Goal: Task Accomplishment & Management: Manage account settings

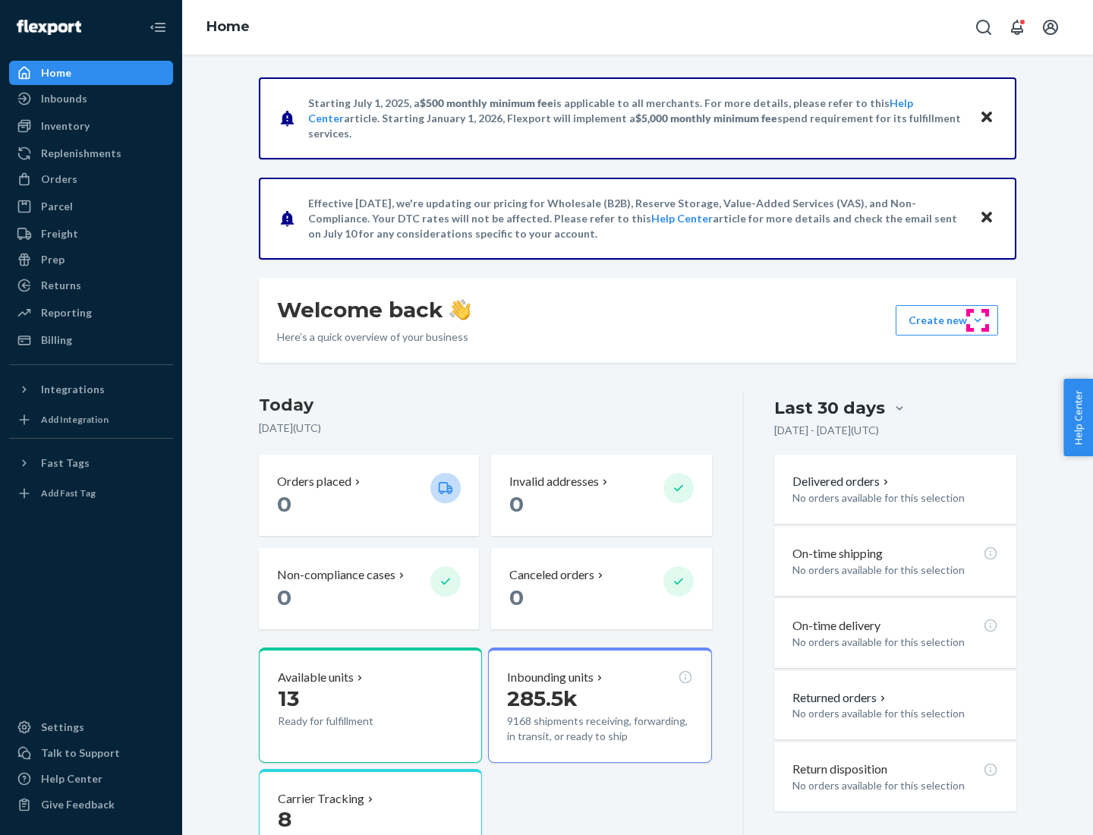
click at [978, 320] on button "Create new Create new inbound Create new order Create new product" at bounding box center [947, 320] width 102 height 30
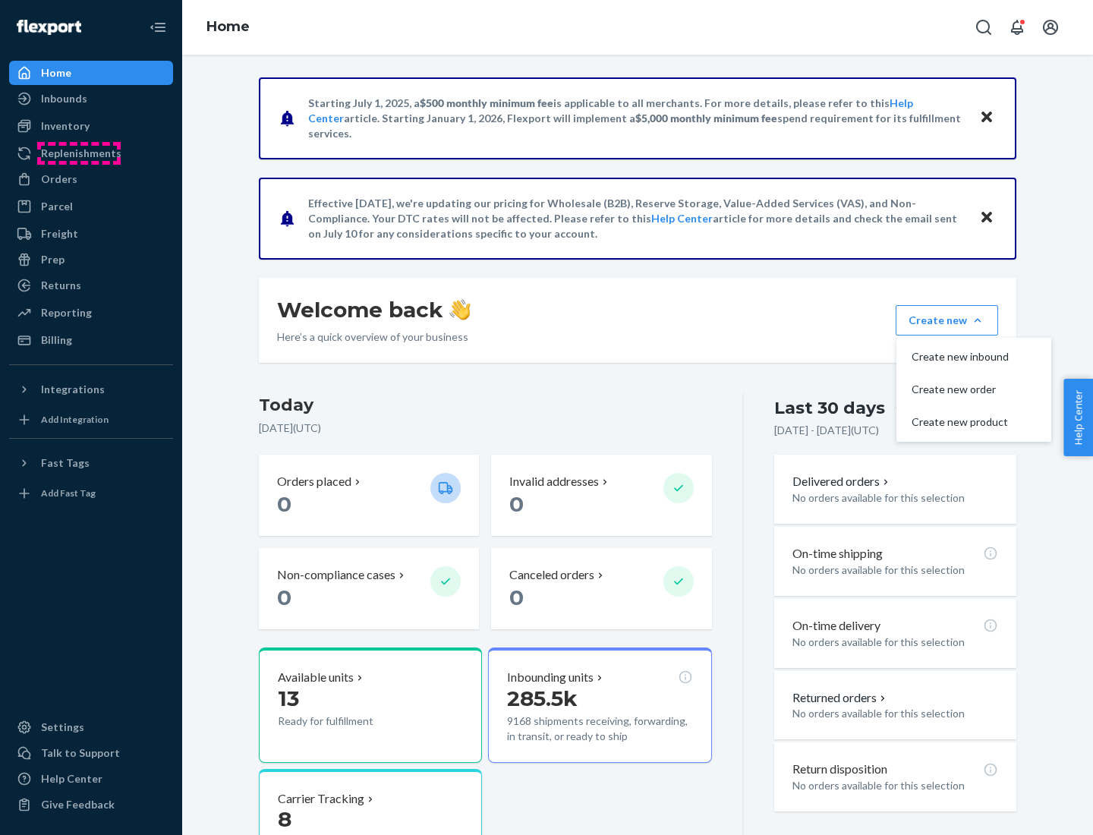
click at [79, 153] on div "Replenishments" at bounding box center [81, 153] width 80 height 15
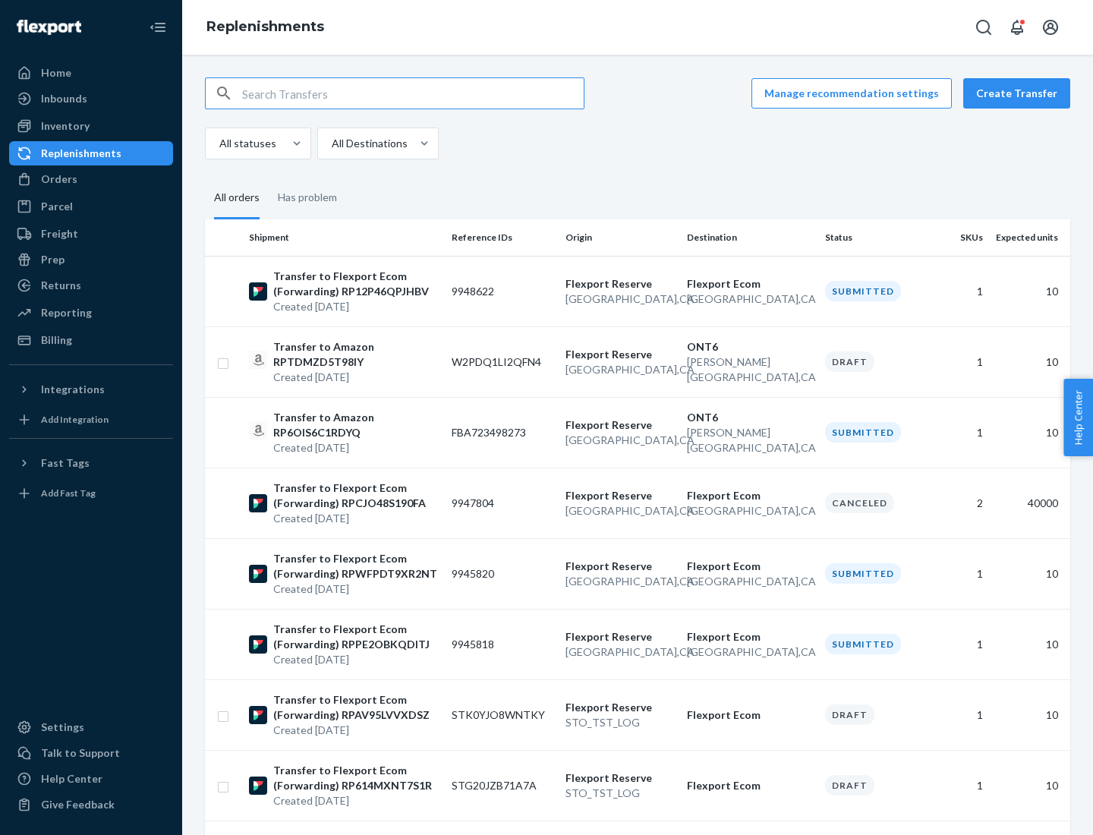
click at [1020, 93] on button "Create Transfer" at bounding box center [1016, 93] width 107 height 30
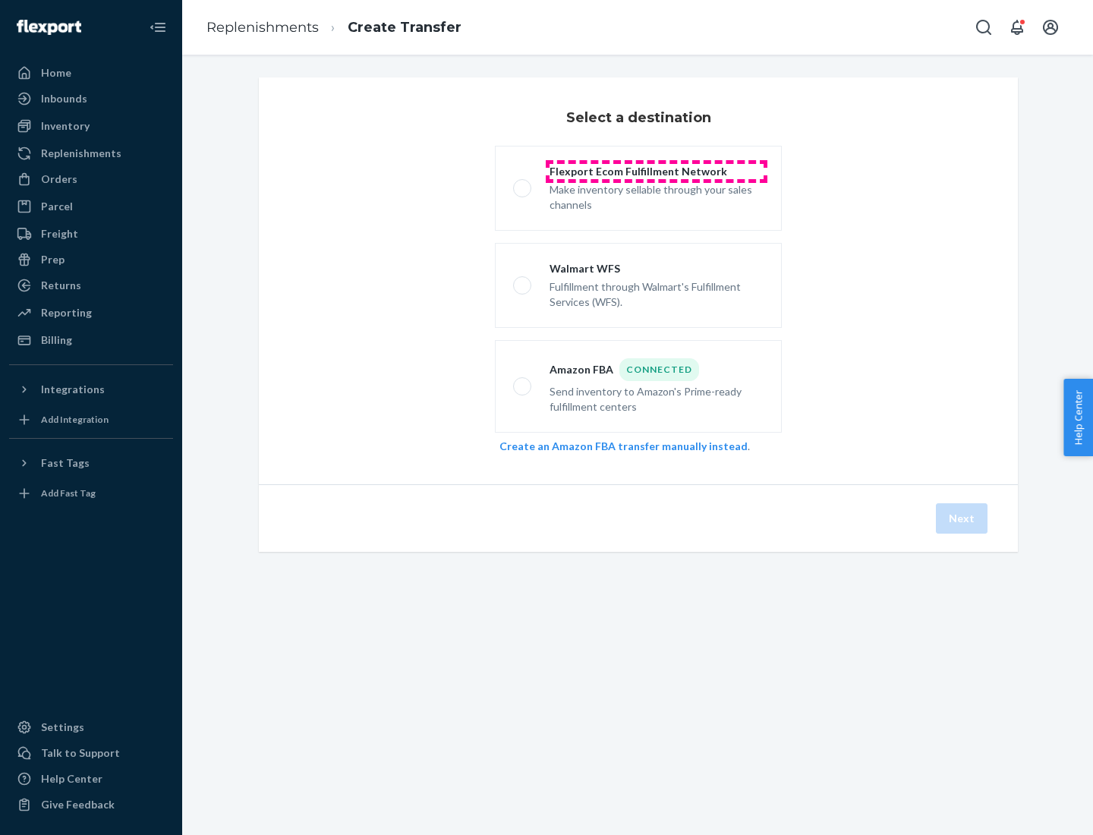
click at [657, 172] on div "Flexport Ecom Fulfillment Network" at bounding box center [657, 171] width 214 height 15
click at [523, 184] on input "Flexport Ecom Fulfillment Network Make inventory sellable through your sales ch…" at bounding box center [518, 189] width 10 height 10
radio input "true"
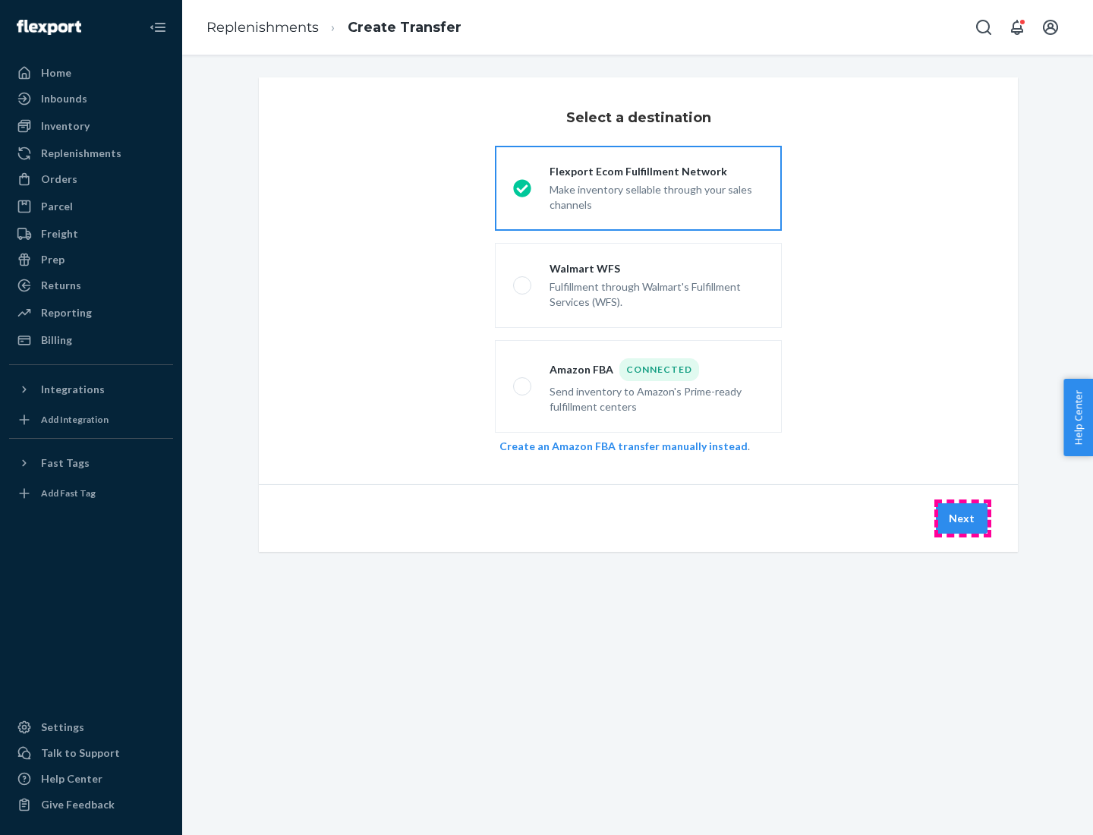
click at [963, 518] on button "Next" at bounding box center [962, 518] width 52 height 30
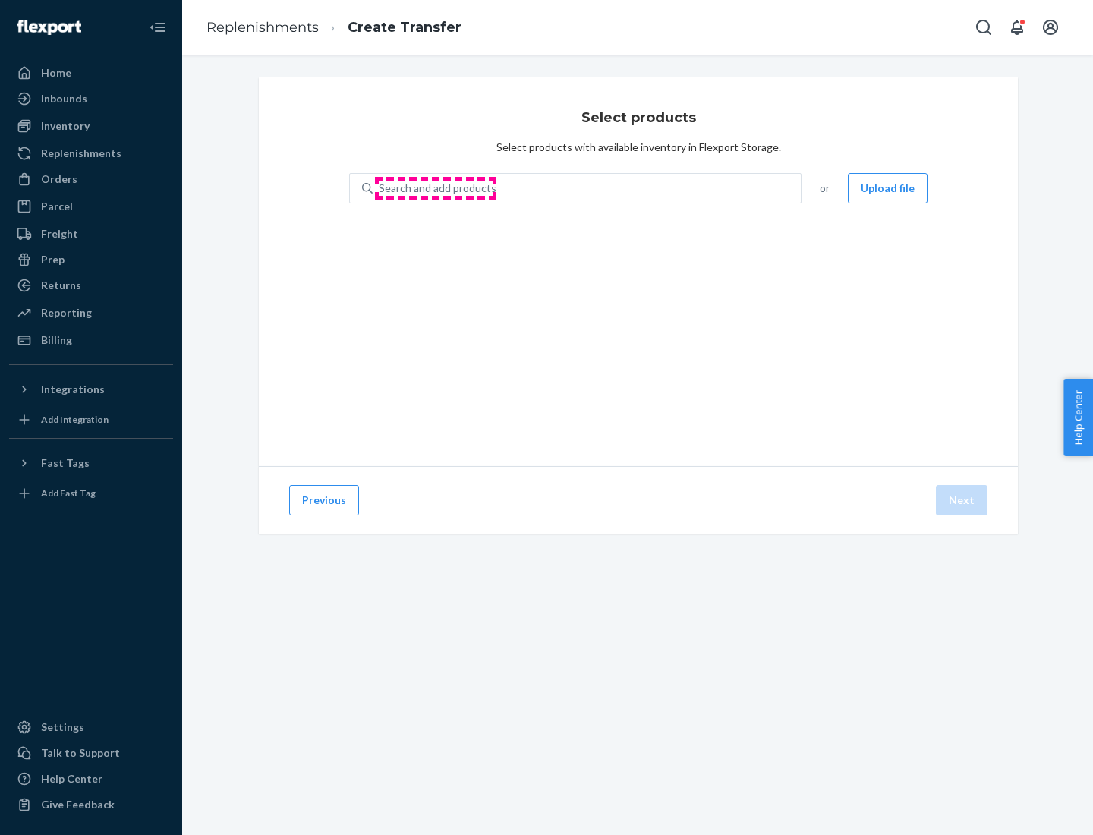
click at [436, 188] on div "Search and add products" at bounding box center [438, 188] width 118 height 15
click at [380, 188] on input "Search and add products" at bounding box center [380, 188] width 2 height 15
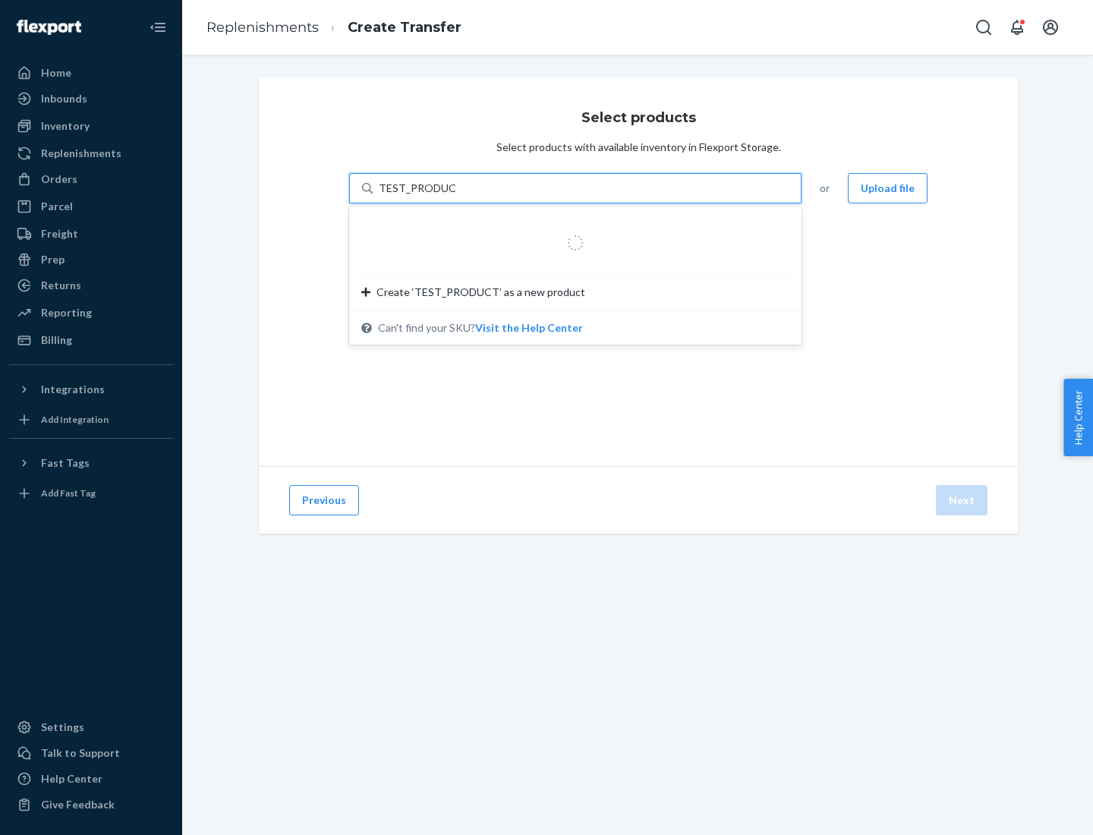
type input "TEST_PRODUCT"
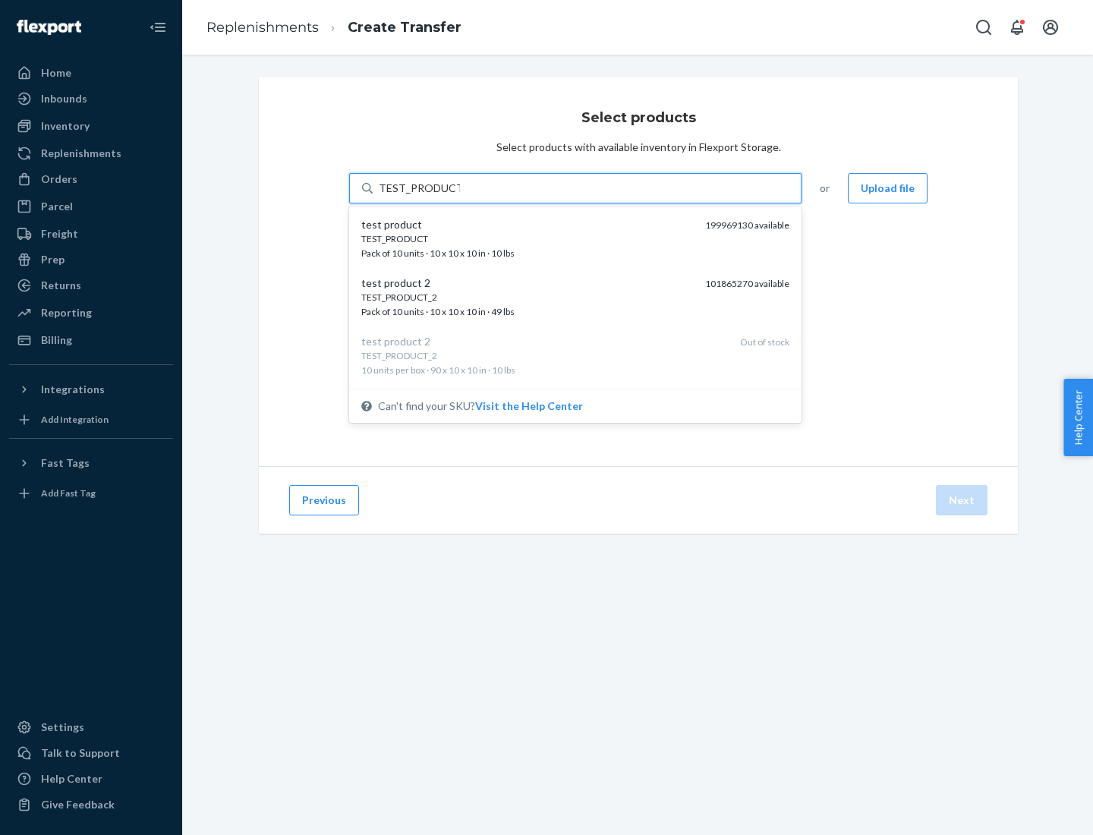
click at [528, 238] on div "TEST_PRODUCT" at bounding box center [527, 238] width 332 height 13
click at [460, 196] on input "TEST_PRODUCT" at bounding box center [419, 188] width 81 height 15
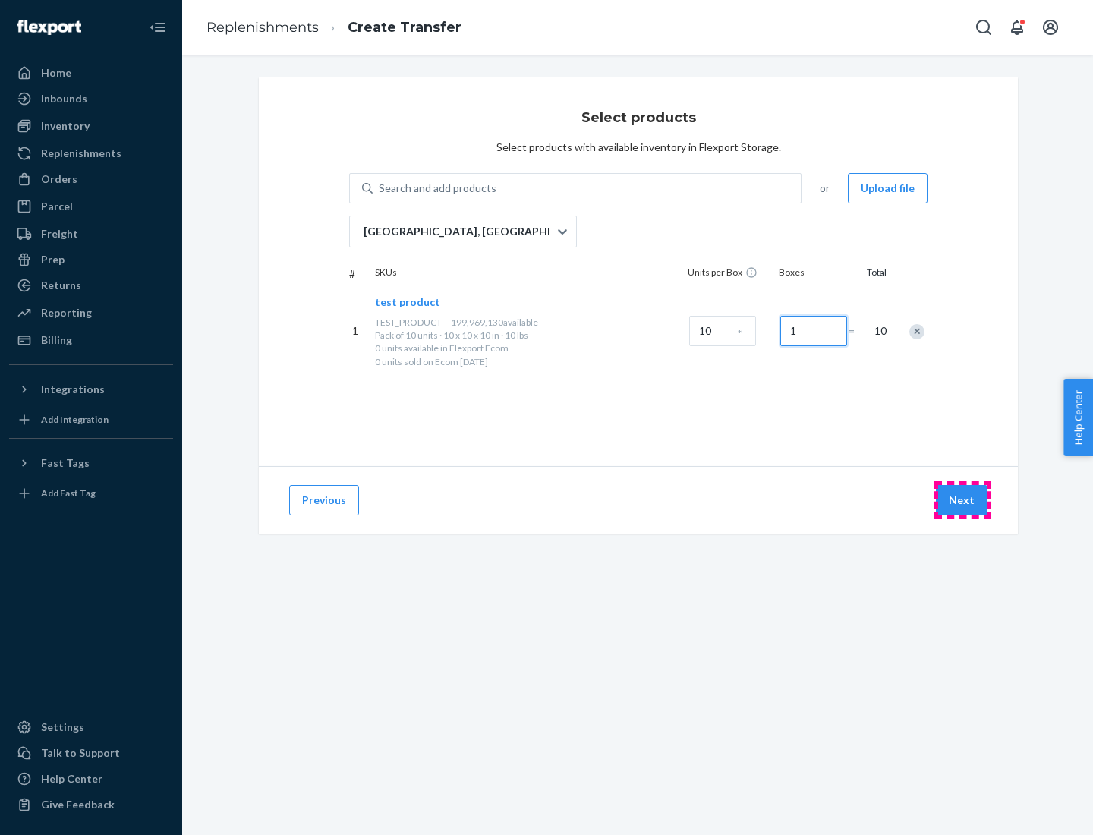
type input "1"
click at [963, 500] on button "Next" at bounding box center [962, 500] width 52 height 30
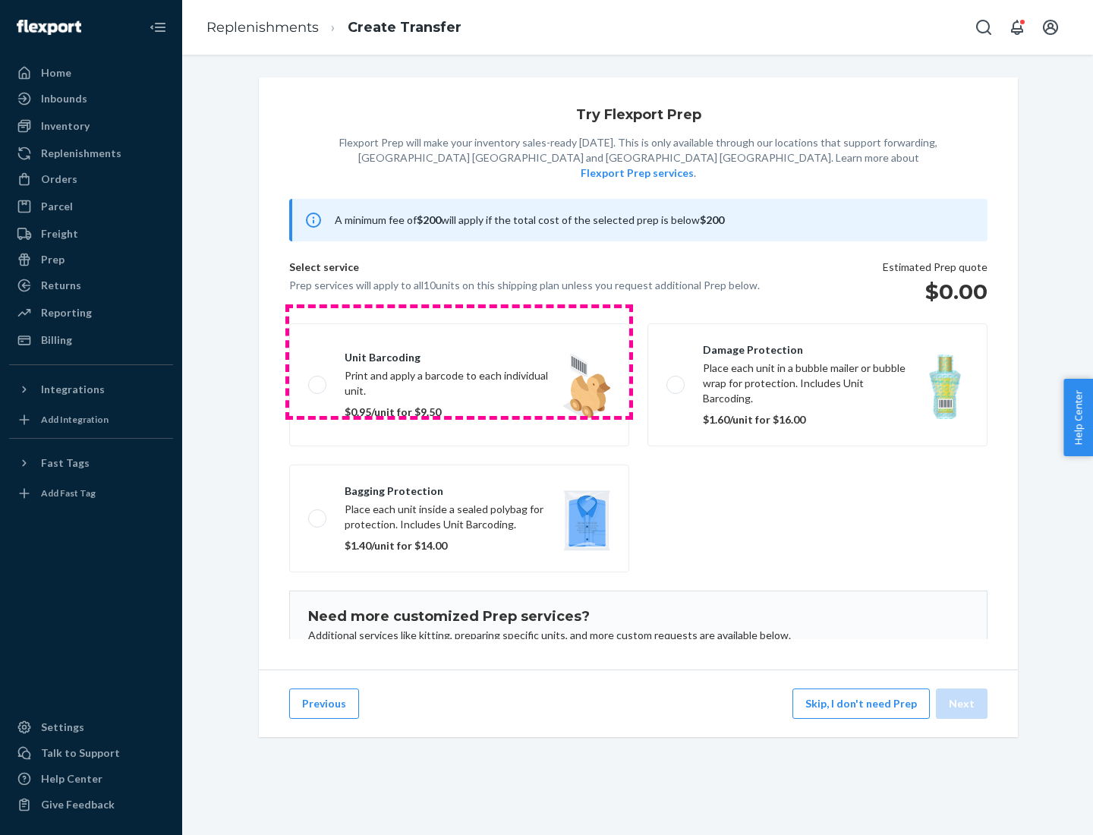
click at [459, 361] on label "Unit barcoding Print and apply a barcode to each individual unit. $0.95/unit fo…" at bounding box center [459, 384] width 340 height 123
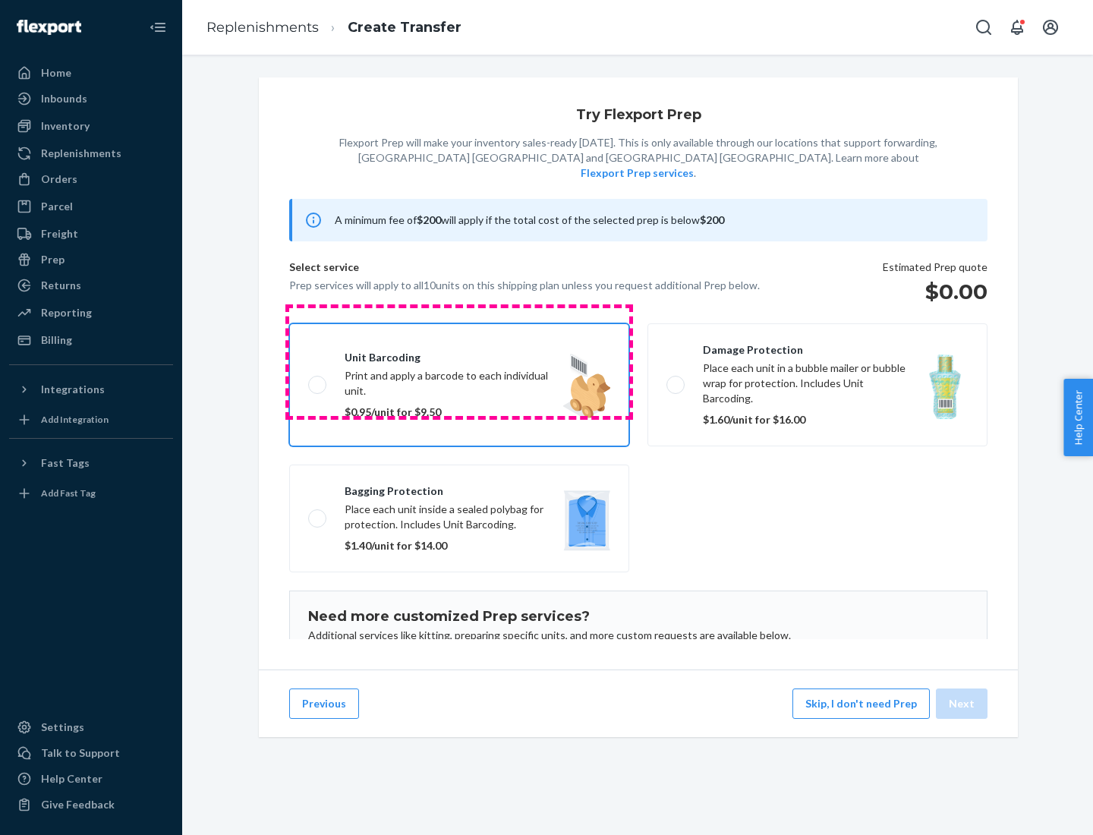
click at [318, 380] on input "Unit barcoding Print and apply a barcode to each individual unit. $0.95/unit fo…" at bounding box center [313, 385] width 10 height 10
checkbox input "true"
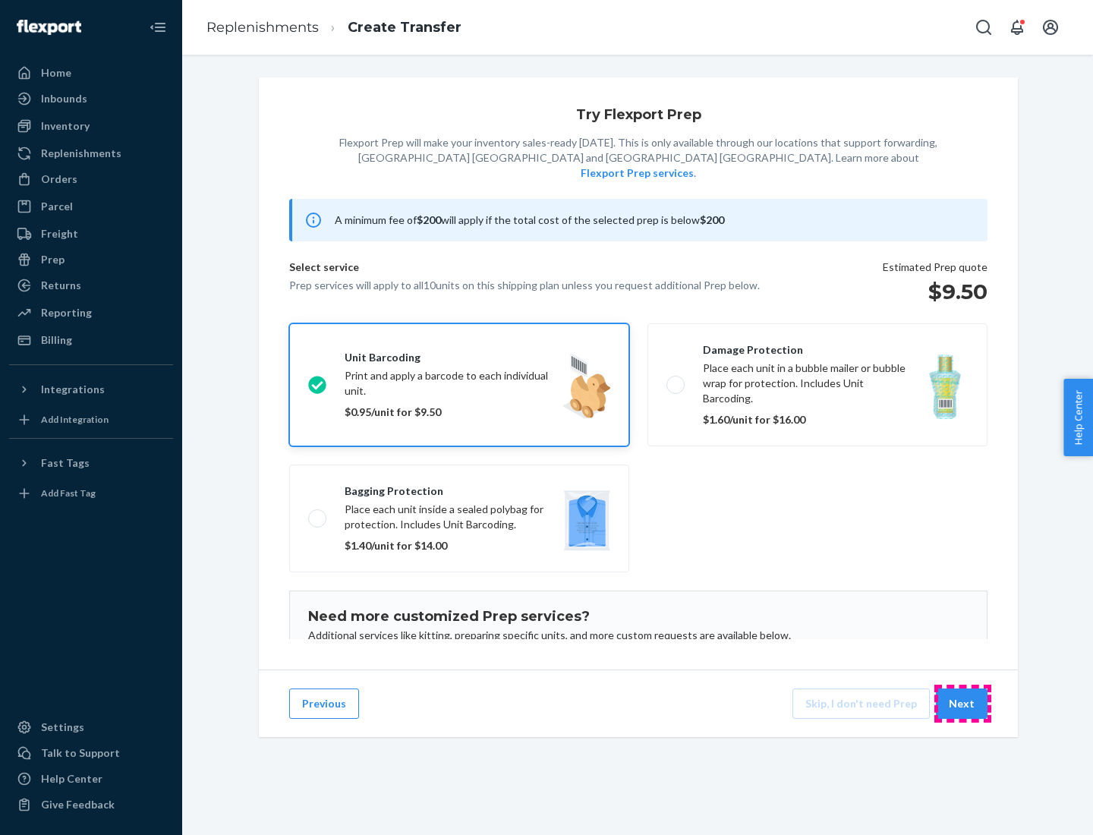
click at [963, 704] on button "Next" at bounding box center [962, 704] width 52 height 30
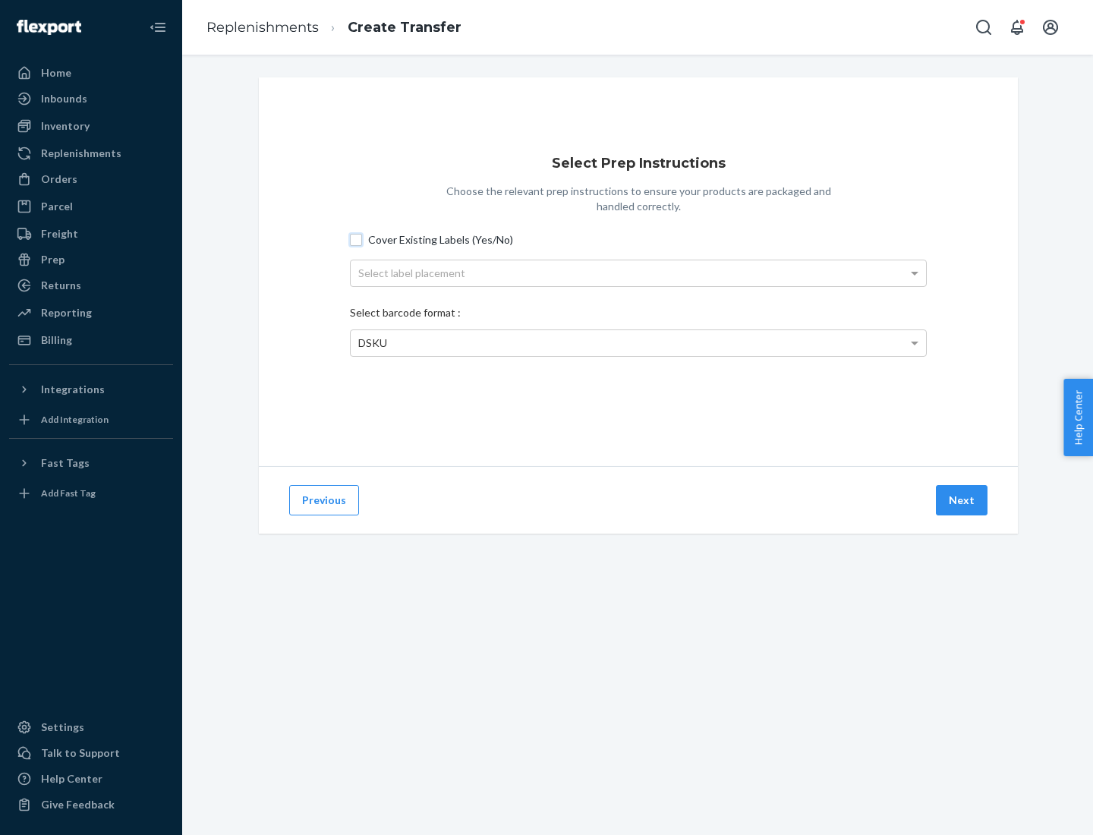
click at [356, 239] on input "Cover Existing Labels (Yes/No)" at bounding box center [356, 240] width 12 height 12
checkbox input "true"
click at [638, 273] on div "Select label placement" at bounding box center [638, 273] width 575 height 26
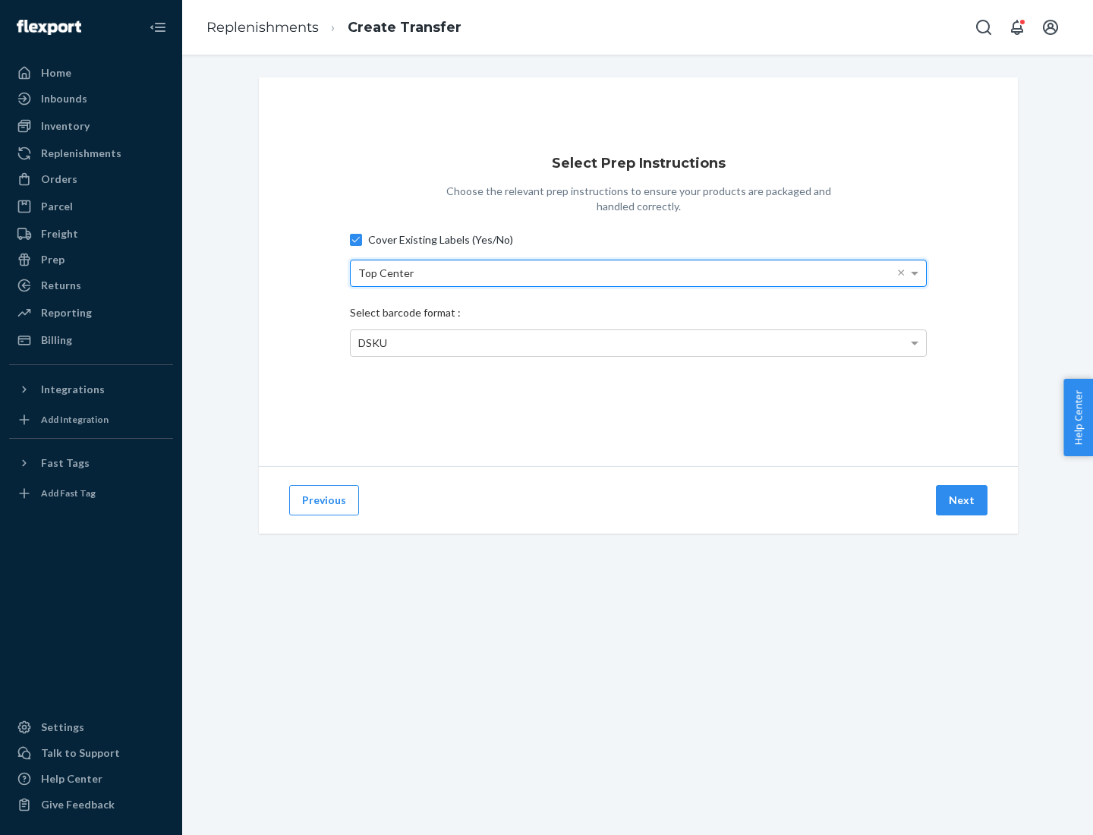
click at [372, 342] on span "DSKU" at bounding box center [372, 342] width 29 height 13
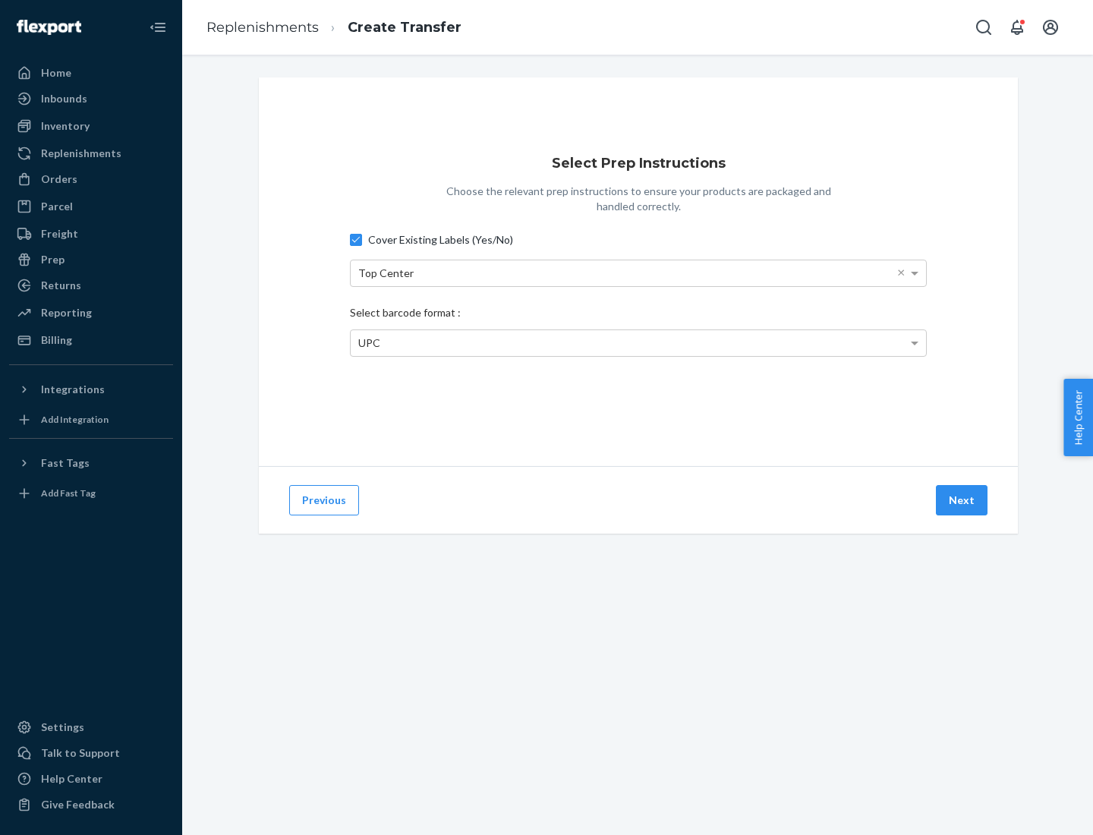
click at [963, 500] on button "Next" at bounding box center [962, 500] width 52 height 30
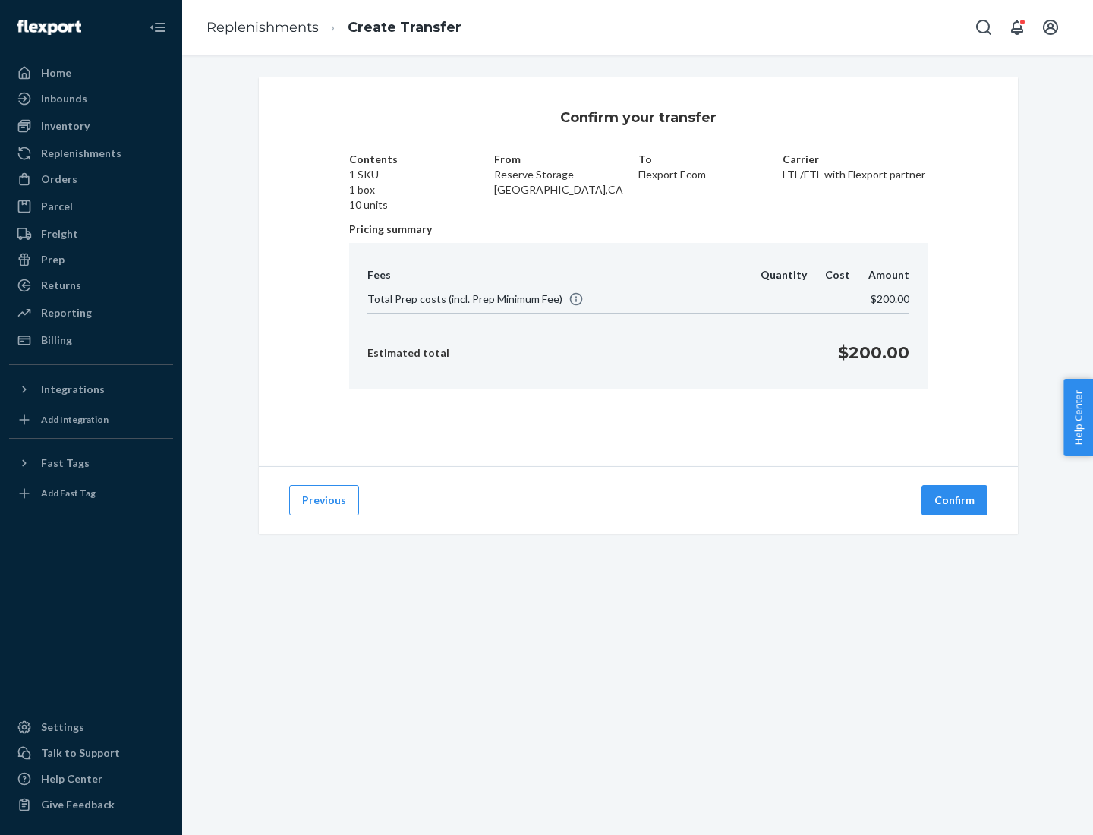
click at [955, 500] on button "Confirm" at bounding box center [955, 500] width 66 height 30
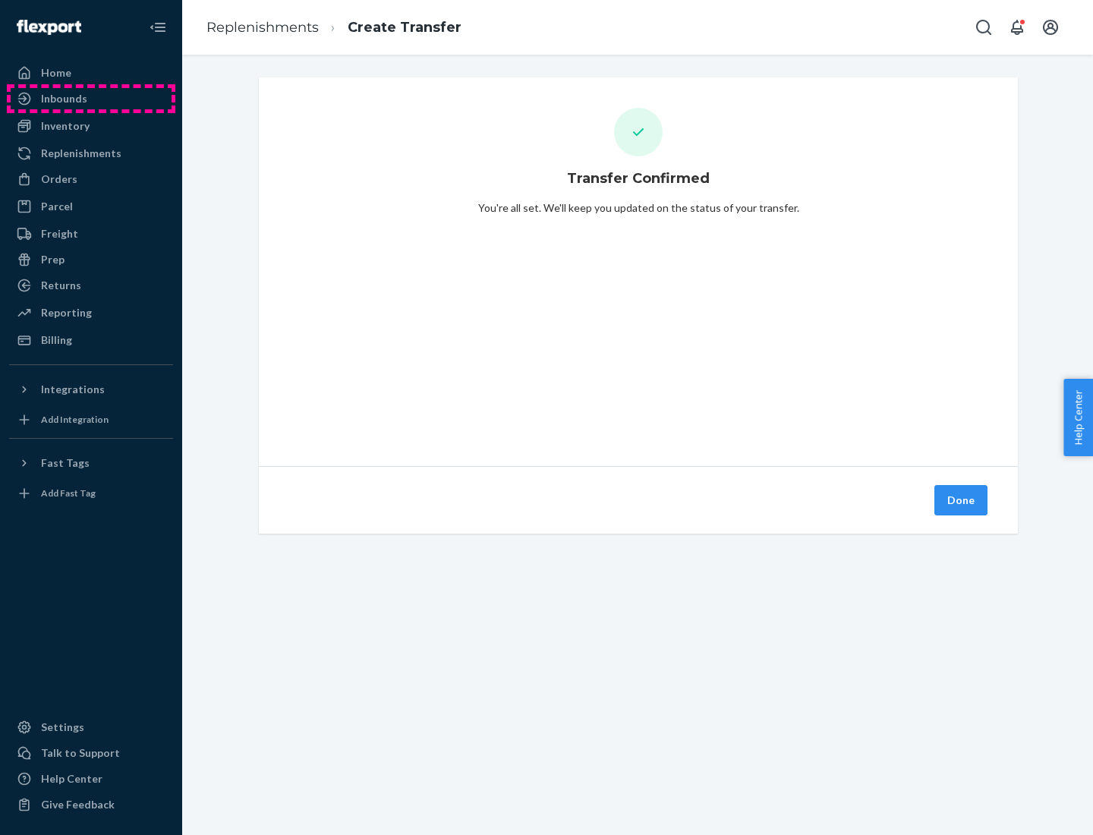
click at [91, 99] on div "Inbounds" at bounding box center [91, 98] width 161 height 21
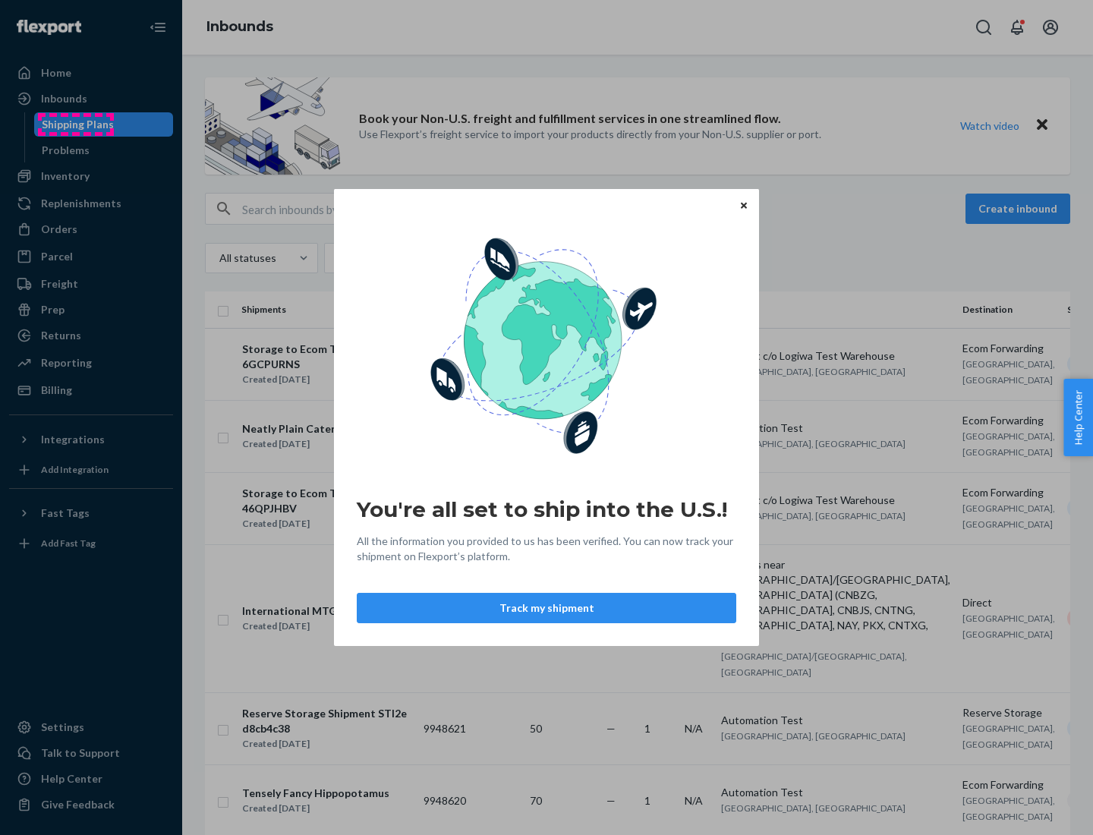
click at [75, 124] on div "You're all set to ship into the U.S.! All the information you provided to us ha…" at bounding box center [546, 417] width 1093 height 835
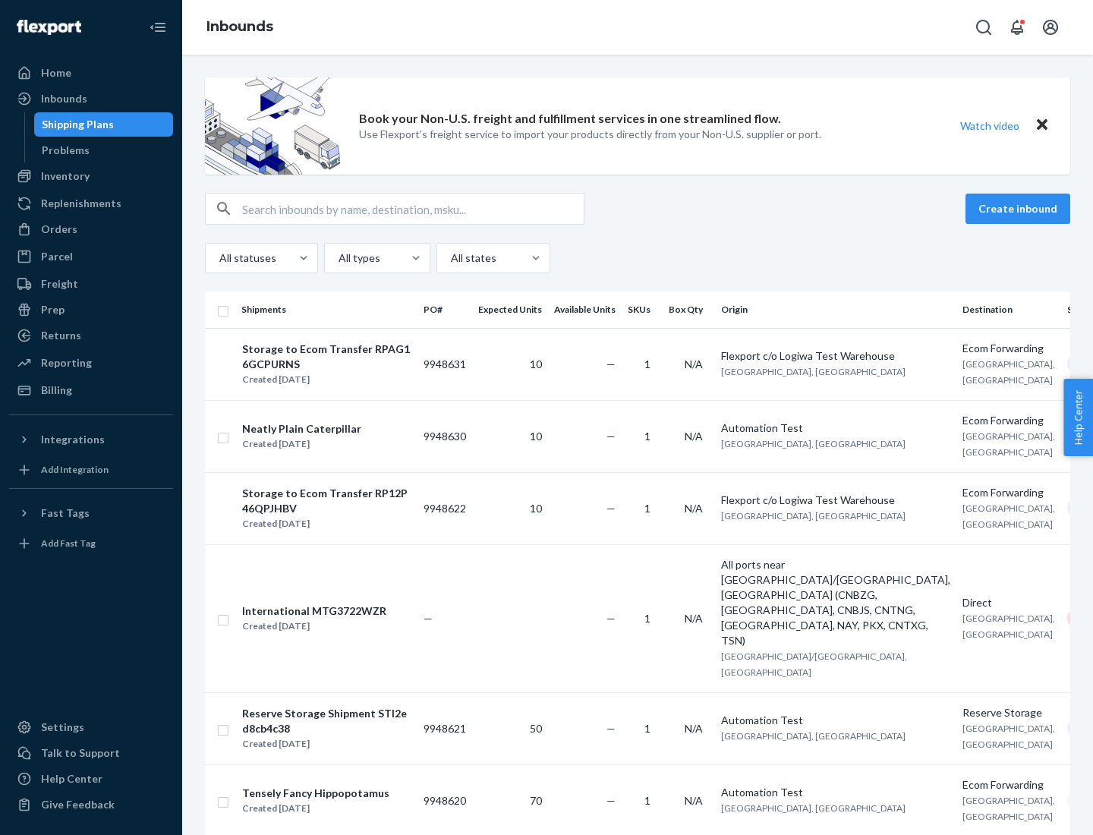
click at [337, 364] on div "Storage to Ecom Transfer RPAG16GCPURNS" at bounding box center [326, 357] width 169 height 30
